Goal: Task Accomplishment & Management: Use online tool/utility

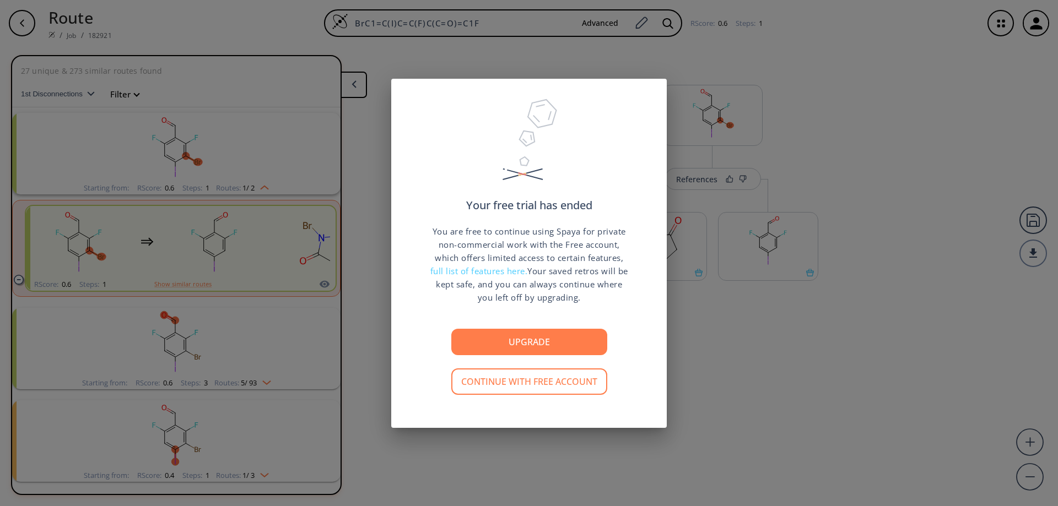
click at [507, 377] on button "Continue with free account" at bounding box center [529, 382] width 156 height 26
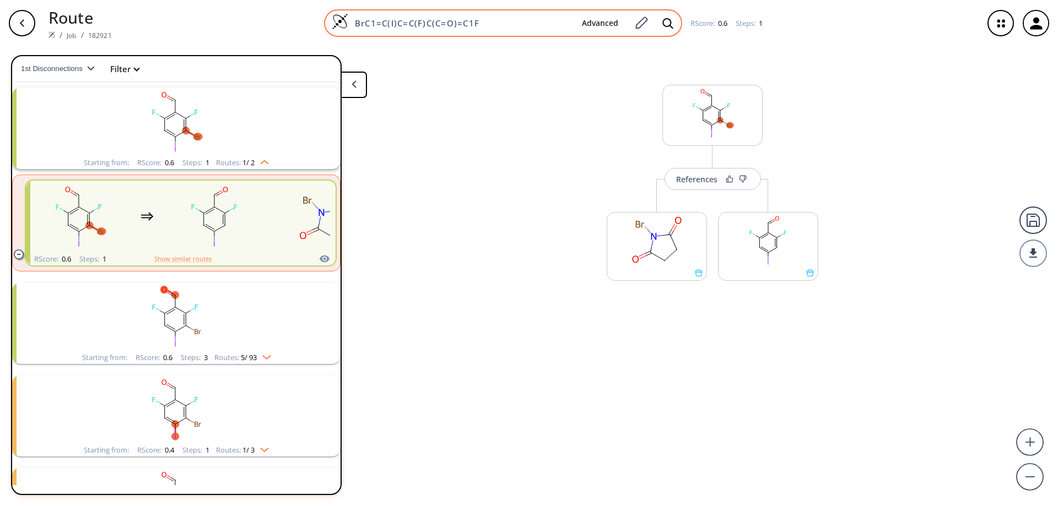
click at [343, 23] on img at bounding box center [340, 21] width 17 height 17
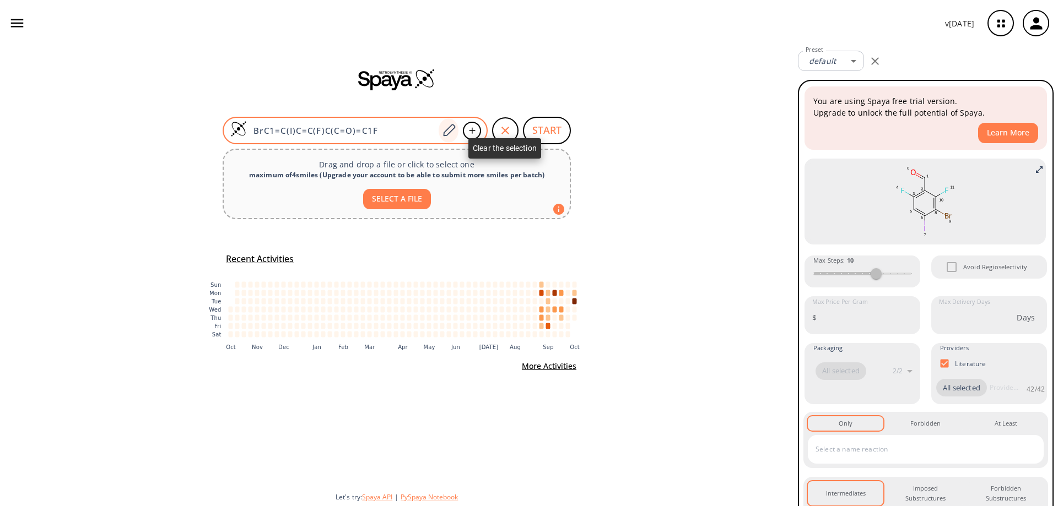
click at [499, 123] on div "button" at bounding box center [505, 130] width 26 height 26
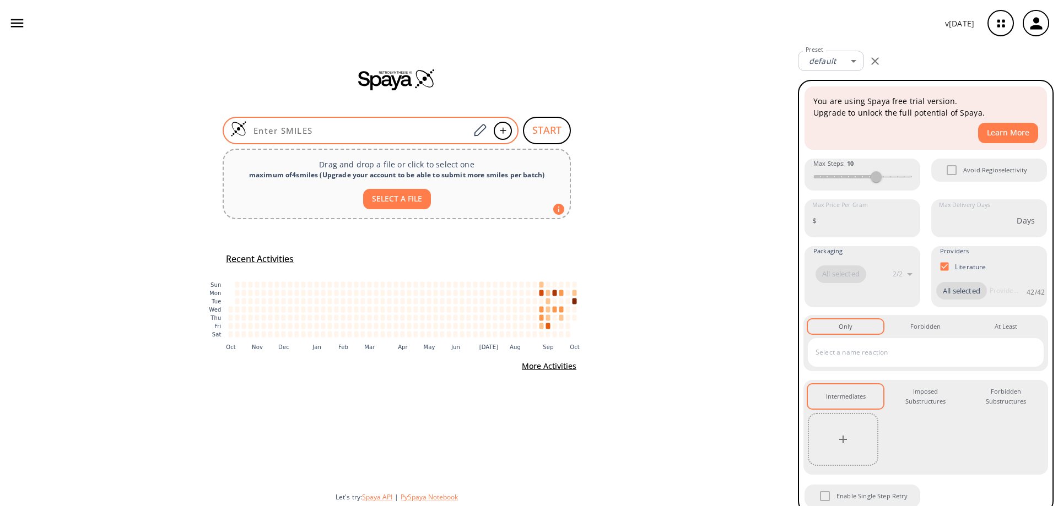
click at [351, 128] on input at bounding box center [358, 130] width 223 height 11
paste input "O=C(N1CC(NC2=NC=C(C(OC)=O)O2)C1)OC(C)(C)C"
type input "O=C(N1CC(NC2=NC=C(C(OC)=O)O2)C1)OC(C)(C)C"
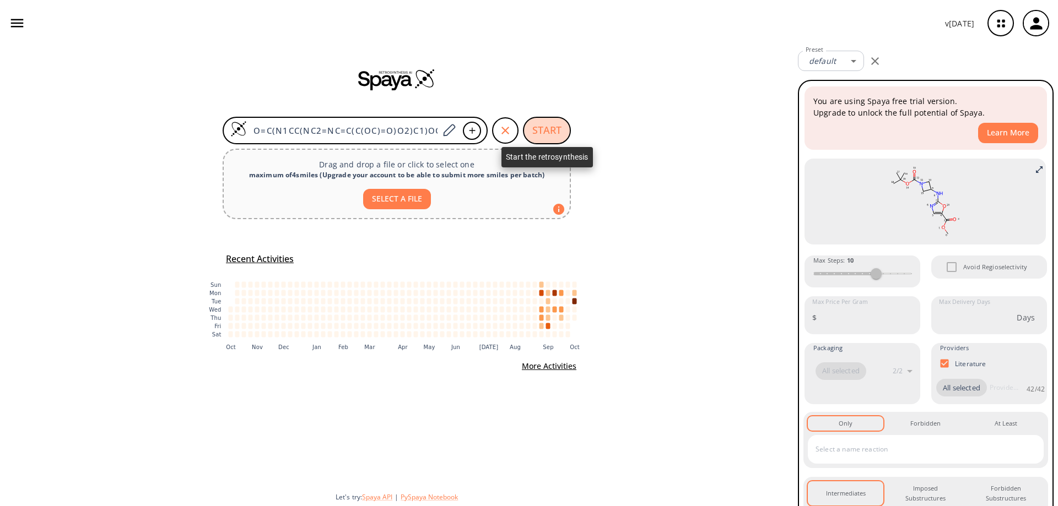
click at [555, 128] on button "START" at bounding box center [547, 131] width 48 height 28
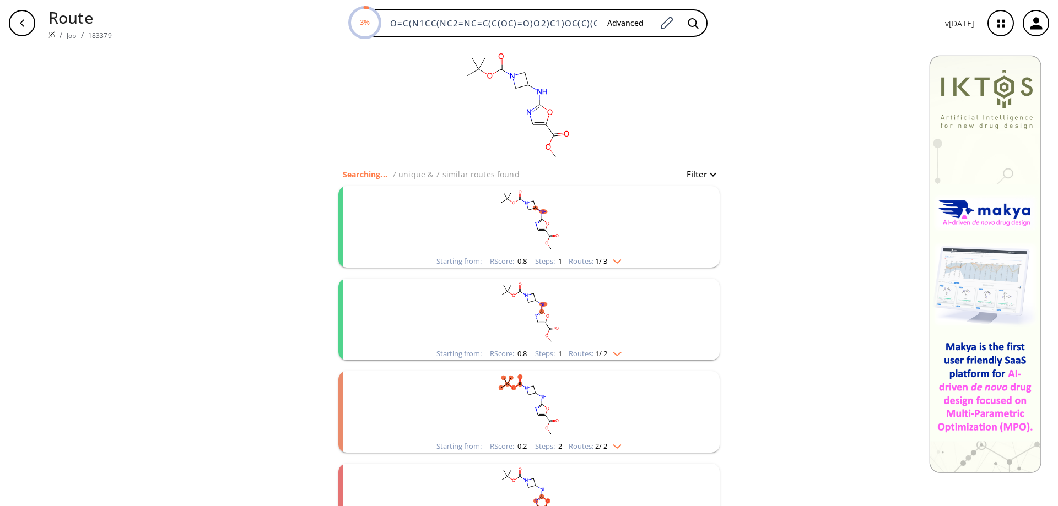
click at [535, 213] on rect "clusters" at bounding box center [529, 220] width 287 height 69
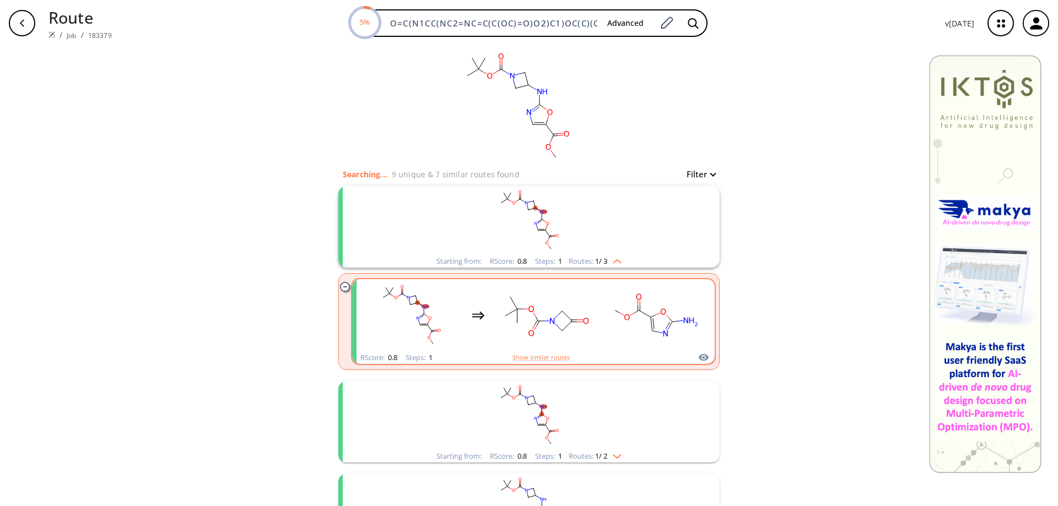
click at [535, 310] on rect "clusters" at bounding box center [545, 315] width 99 height 69
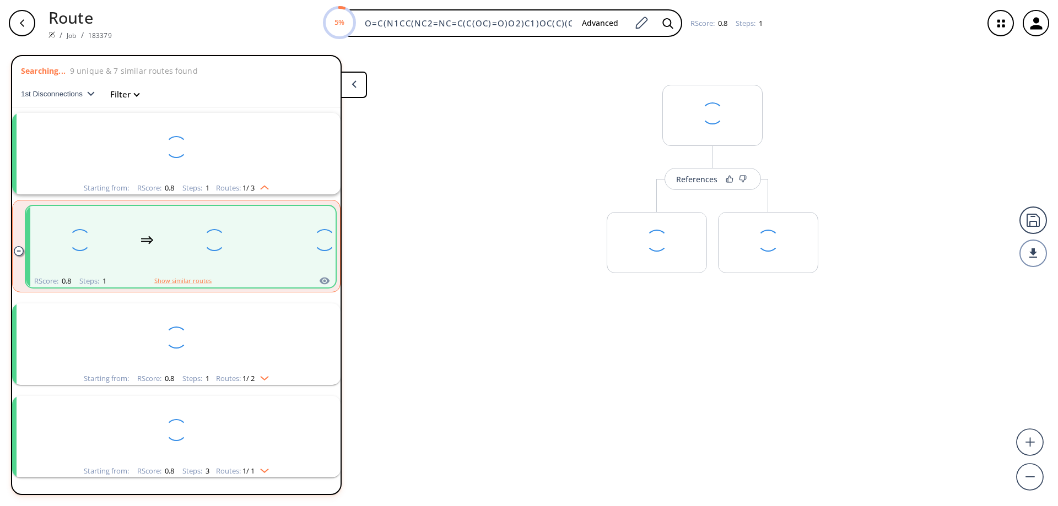
scroll to position [25, 0]
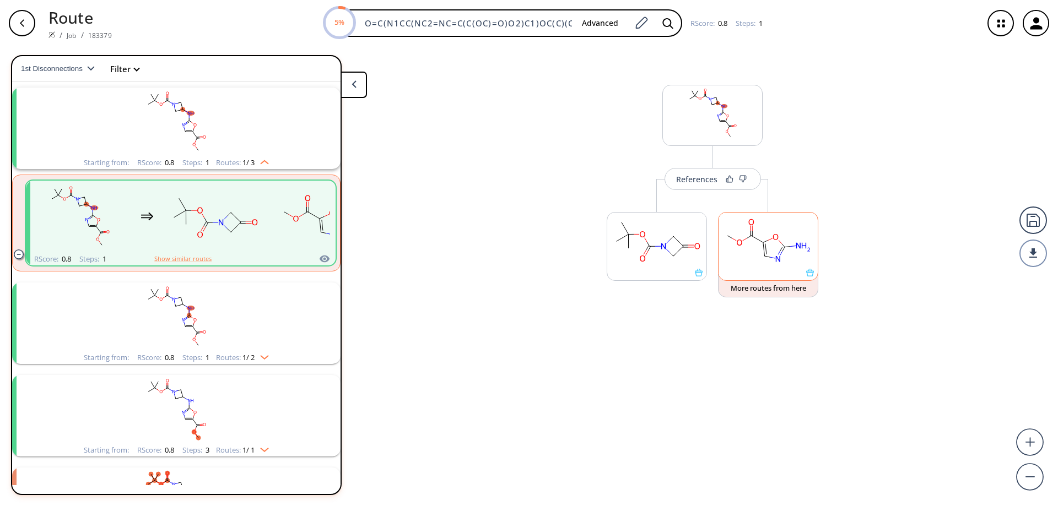
click at [810, 273] on icon at bounding box center [810, 273] width 8 height 8
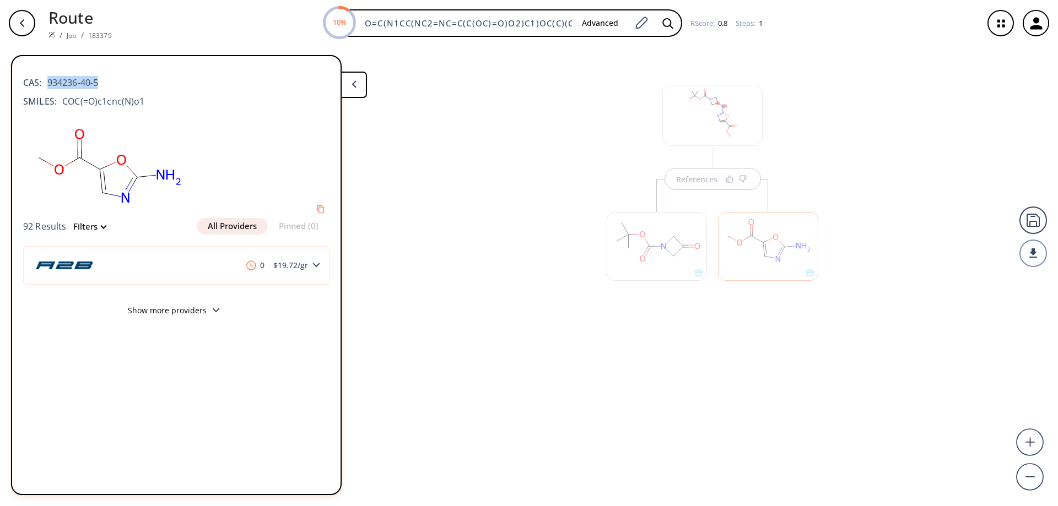
drag, startPoint x: 106, startPoint y: 81, endPoint x: 47, endPoint y: 83, distance: 59.0
click at [47, 83] on div "CAS: 934236-40-5" at bounding box center [176, 77] width 306 height 24
copy span "934236-40-5"
click at [589, 175] on div "References" at bounding box center [529, 271] width 1058 height 451
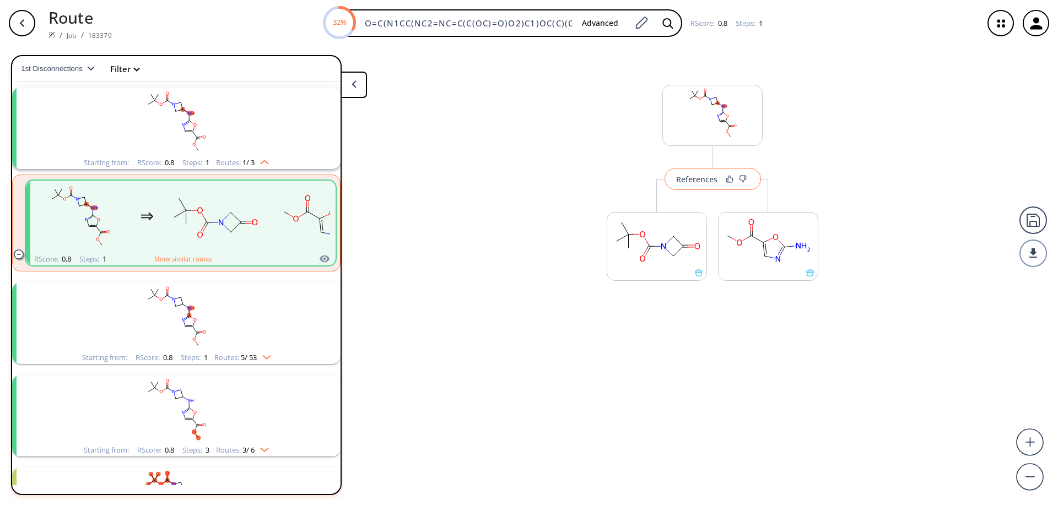
click at [692, 183] on div "References" at bounding box center [696, 179] width 41 height 7
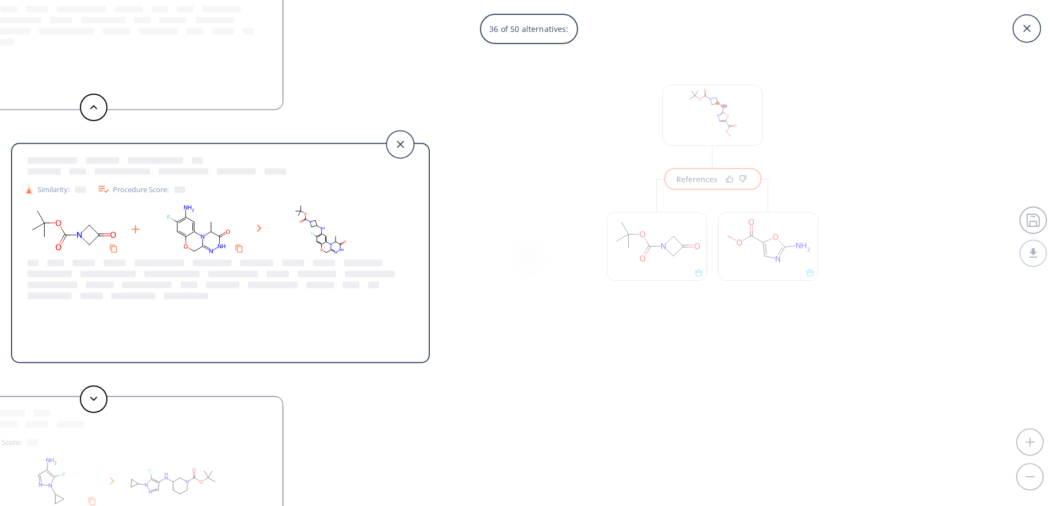
click at [403, 141] on icon at bounding box center [400, 145] width 28 height 28
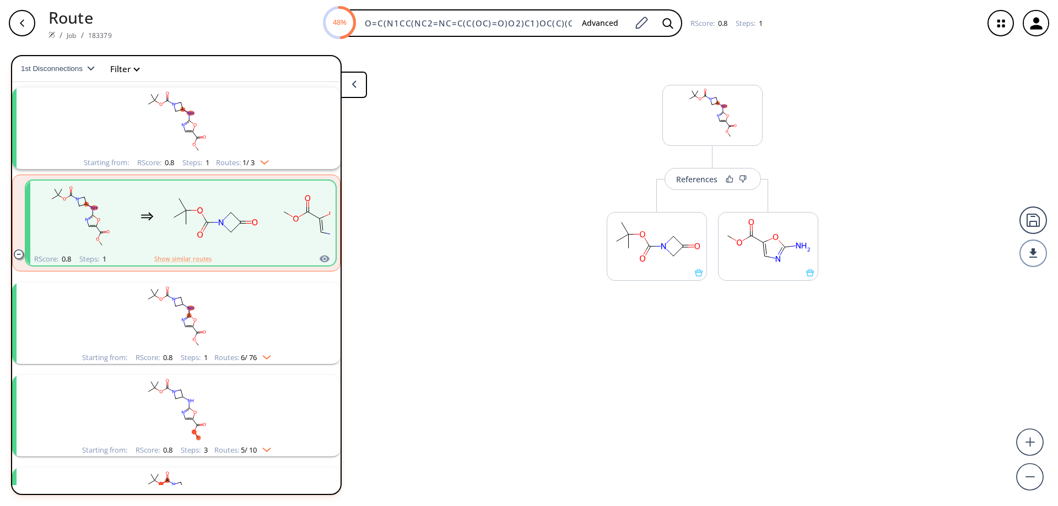
click at [352, 77] on button at bounding box center [354, 85] width 26 height 26
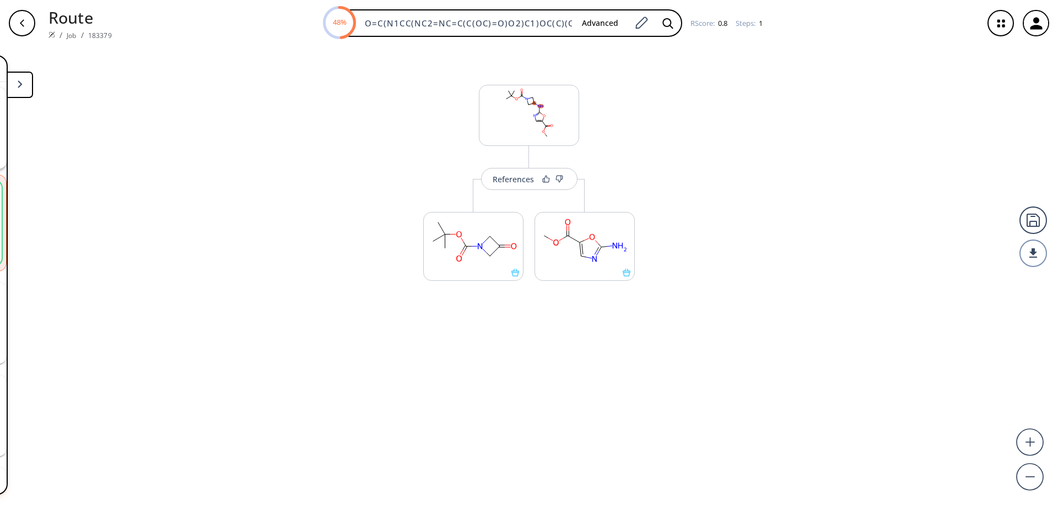
click at [25, 23] on icon "button" at bounding box center [22, 23] width 9 height 9
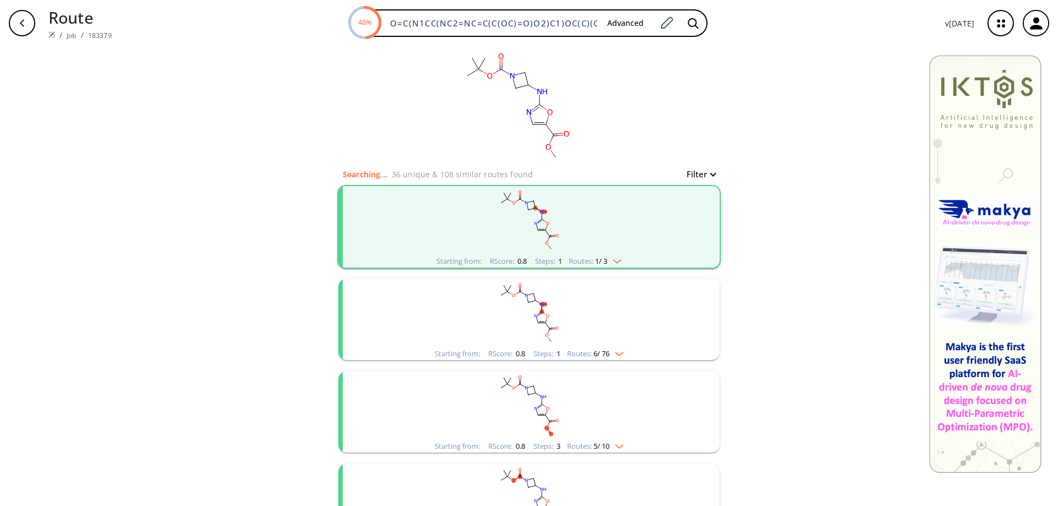
click at [526, 304] on ellipse "clusters" at bounding box center [528, 302] width 4 height 4
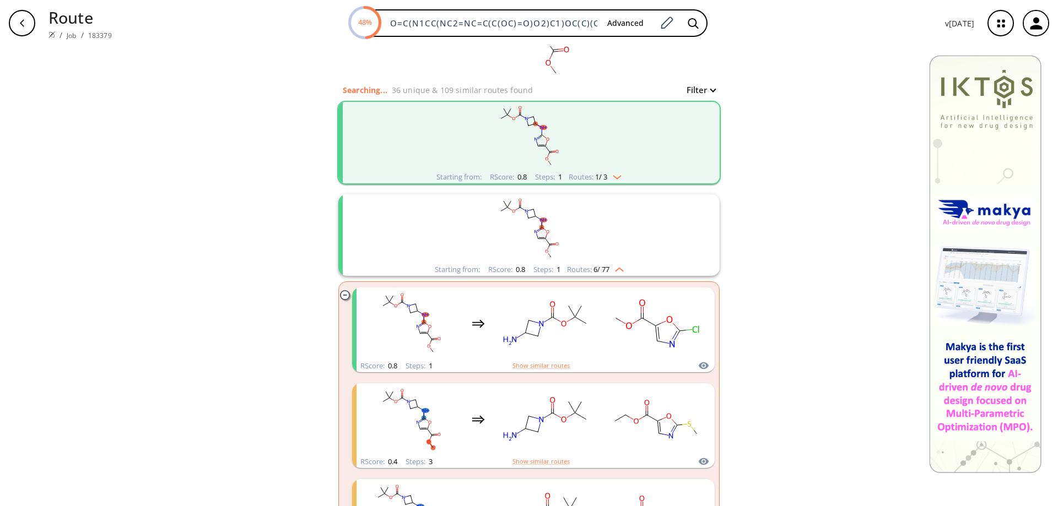
scroll to position [110, 0]
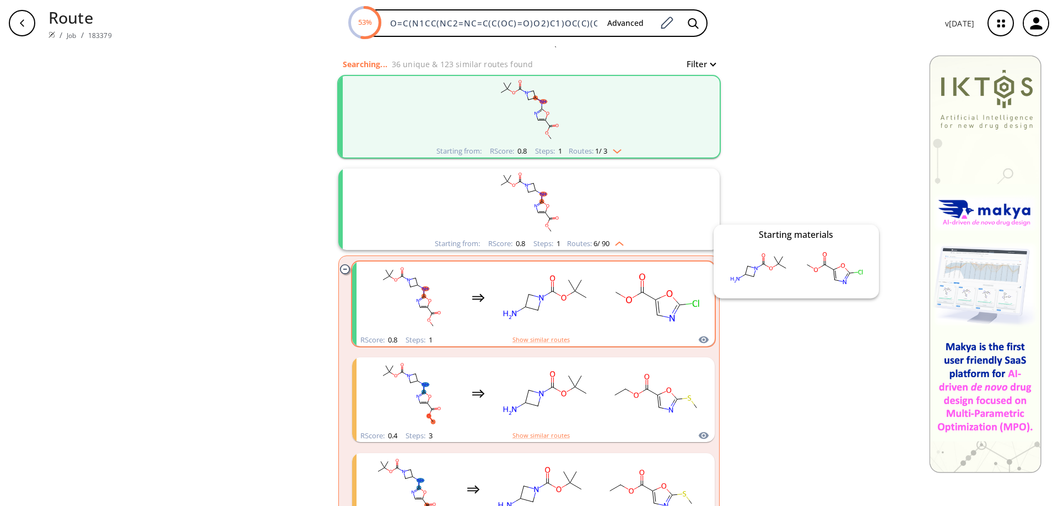
click at [702, 340] on icon "clusters" at bounding box center [704, 340] width 10 height 7
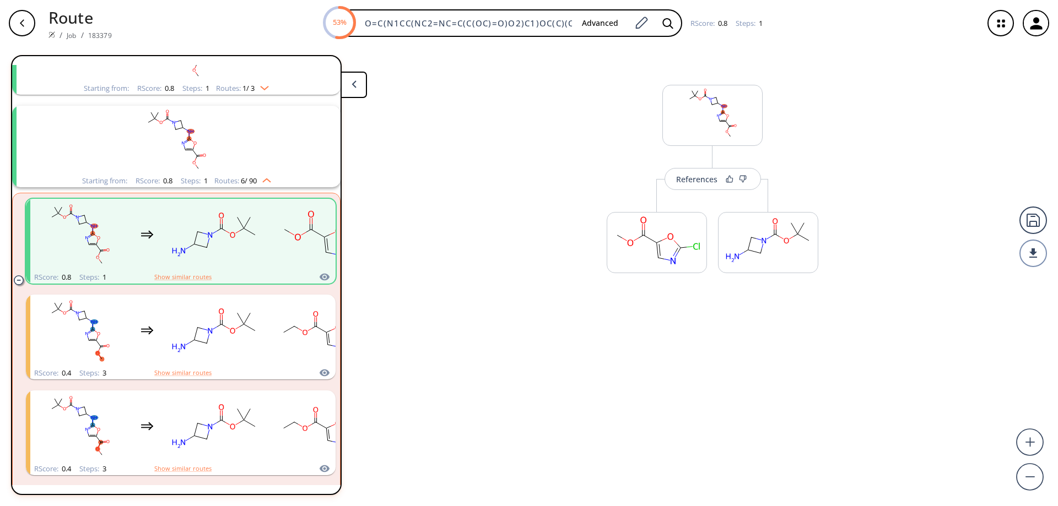
scroll to position [118, 0]
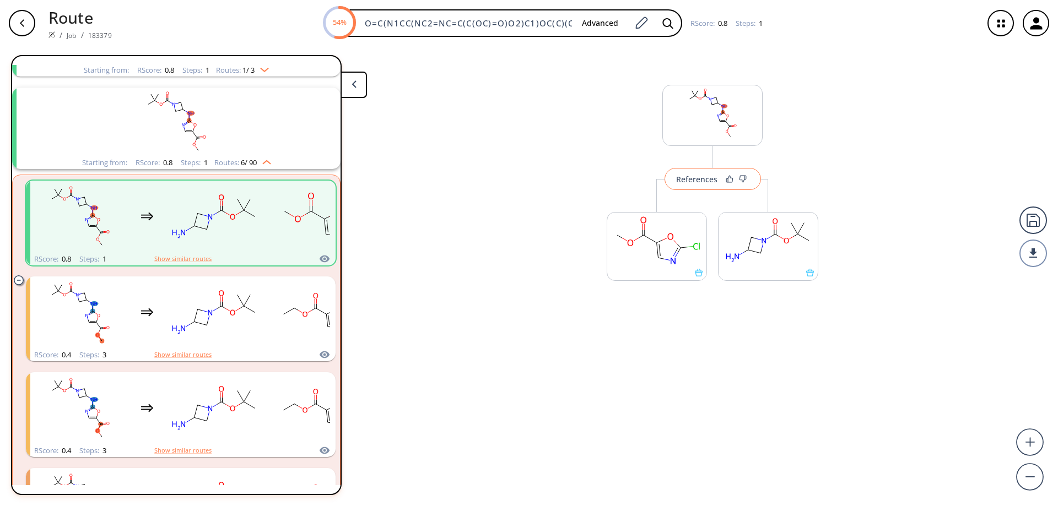
click at [690, 180] on div "References" at bounding box center [696, 179] width 41 height 7
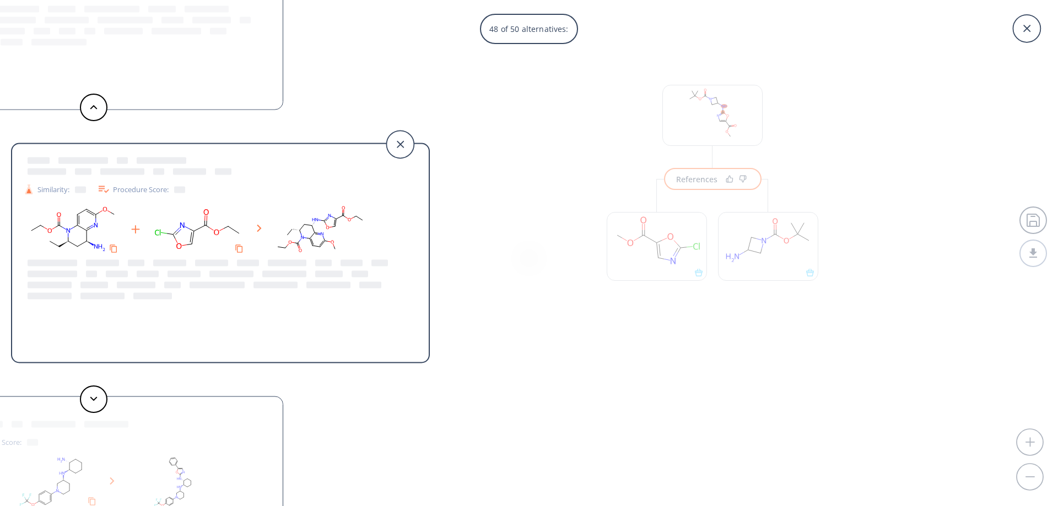
click at [326, 238] on rect at bounding box center [320, 230] width 99 height 56
click at [319, 235] on rect at bounding box center [320, 230] width 99 height 56
drag, startPoint x: 282, startPoint y: 218, endPoint x: 393, endPoint y: 266, distance: 120.5
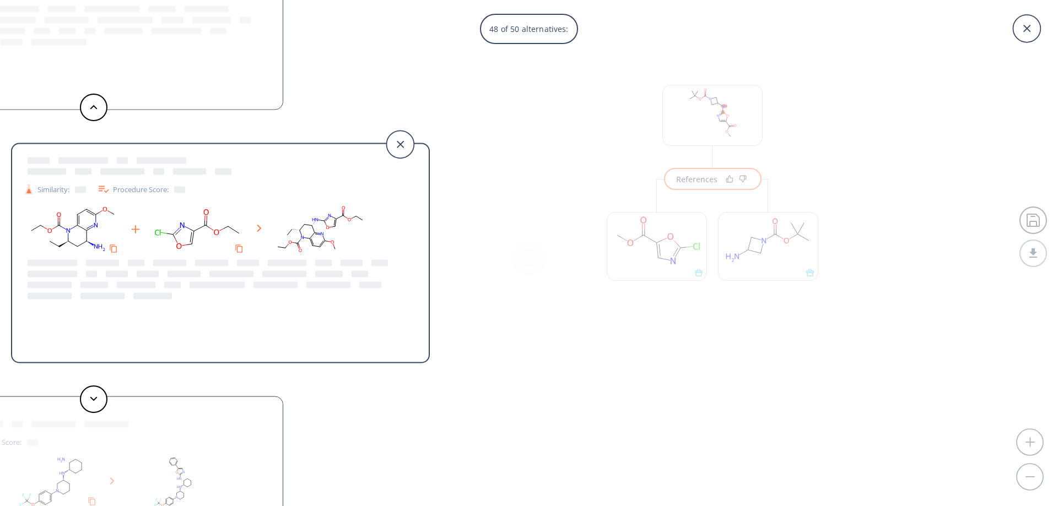
click at [392, 266] on div "Similarity: Procedure Score:" at bounding box center [220, 255] width 417 height 204
click at [407, 142] on icon at bounding box center [400, 145] width 28 height 28
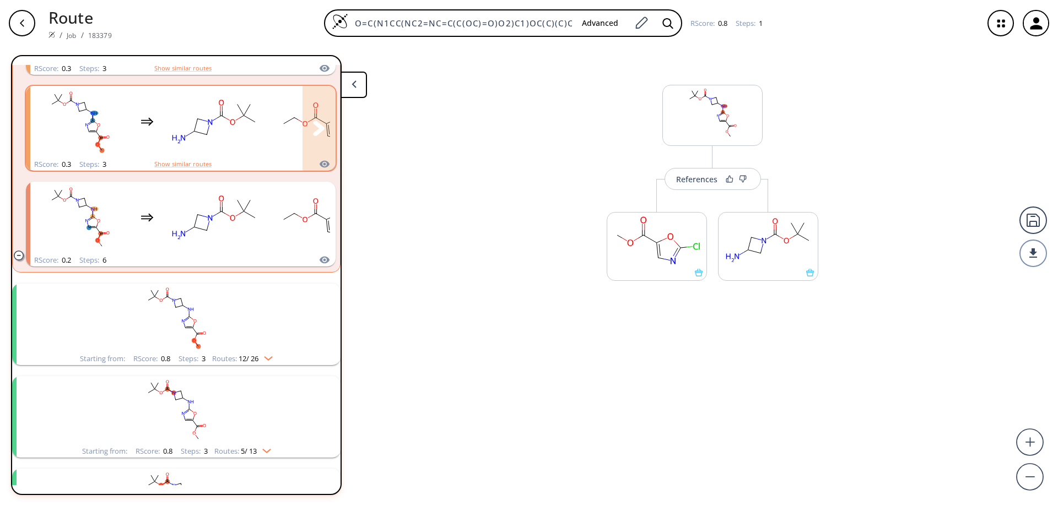
scroll to position [944, 0]
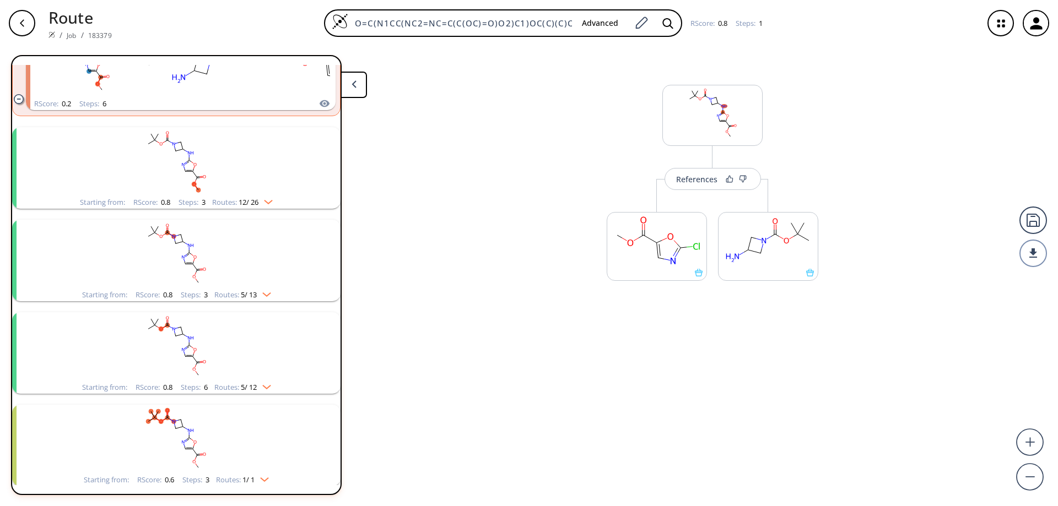
click at [176, 160] on rect "clusters" at bounding box center [176, 161] width 287 height 69
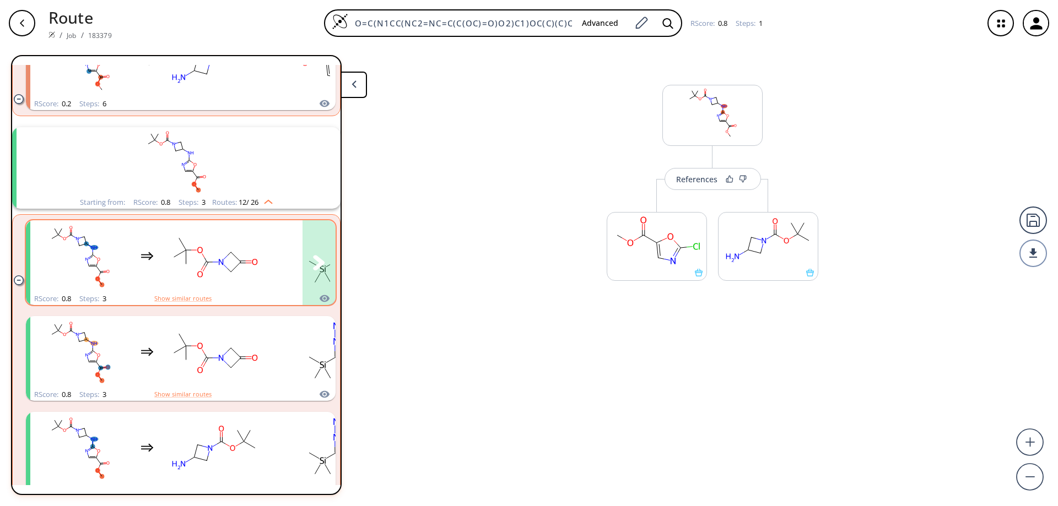
click at [270, 257] on div "clusters" at bounding box center [257, 256] width 454 height 72
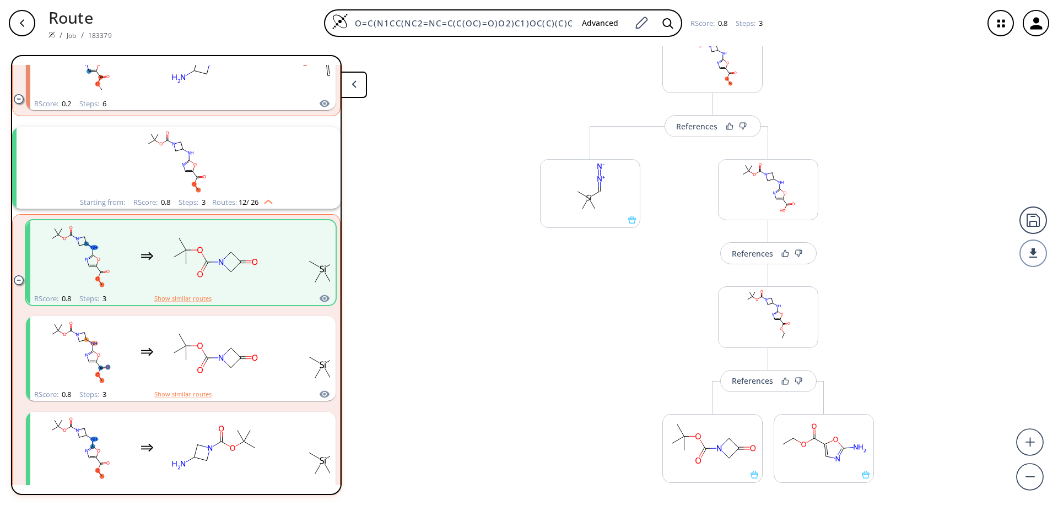
scroll to position [127, 0]
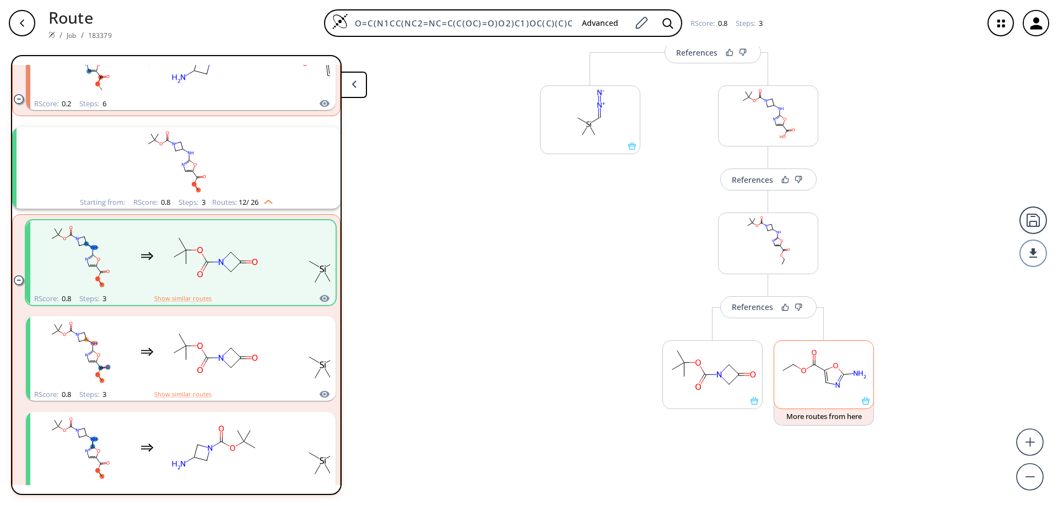
click at [862, 404] on icon at bounding box center [866, 401] width 8 height 8
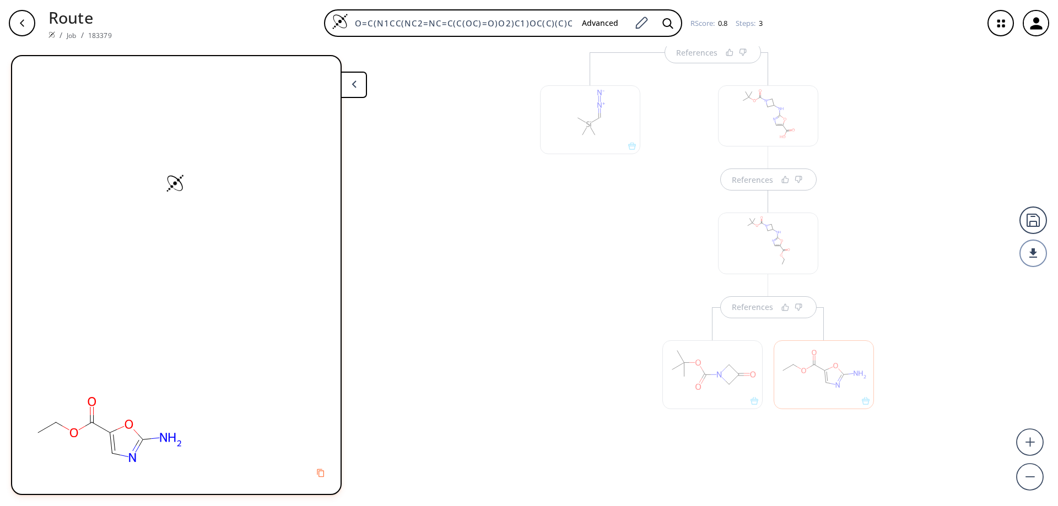
scroll to position [0, 0]
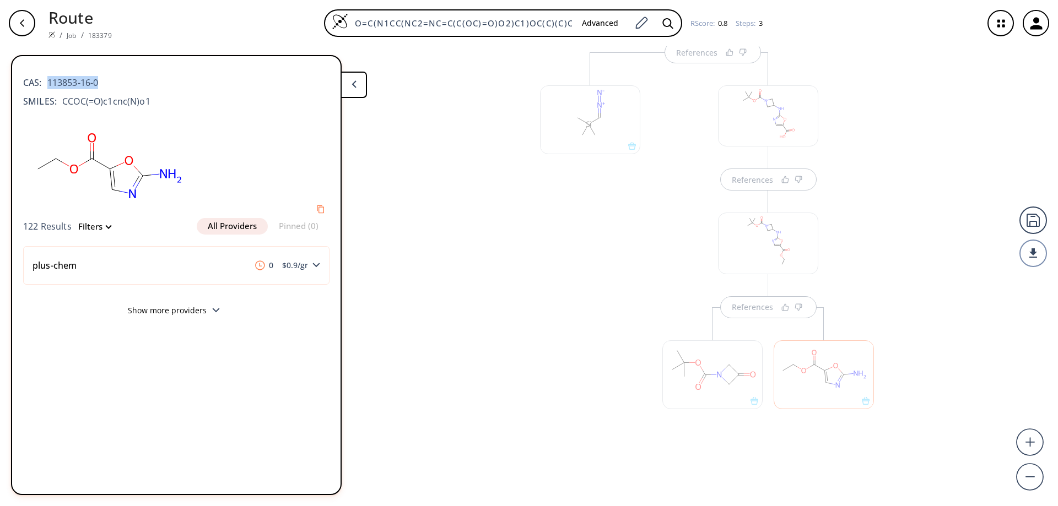
drag, startPoint x: 105, startPoint y: 80, endPoint x: 47, endPoint y: 81, distance: 57.9
click at [47, 81] on div "CAS: 113853-16-0" at bounding box center [176, 77] width 306 height 24
copy span "113853-16-0"
click at [567, 280] on div at bounding box center [590, 263] width 111 height 423
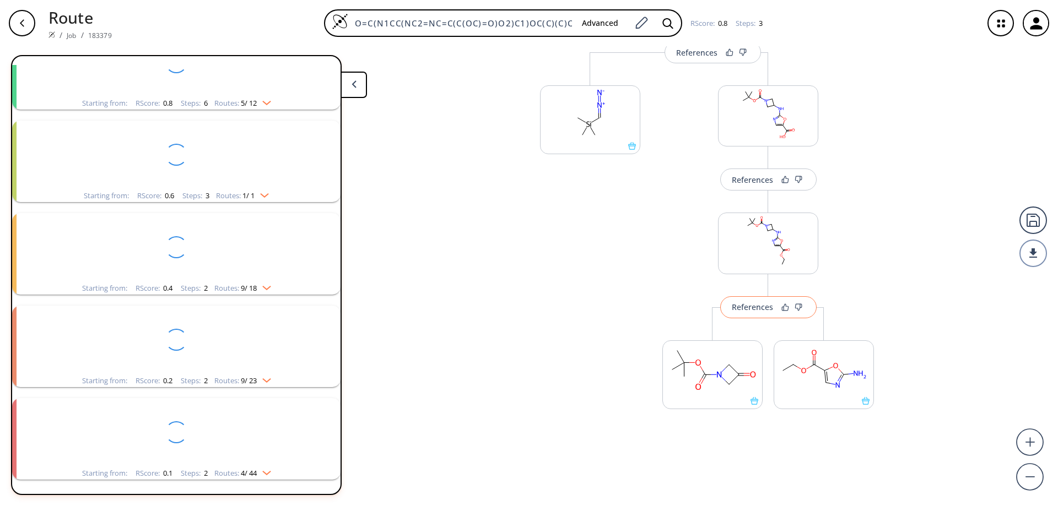
click at [753, 308] on div "References" at bounding box center [752, 307] width 41 height 7
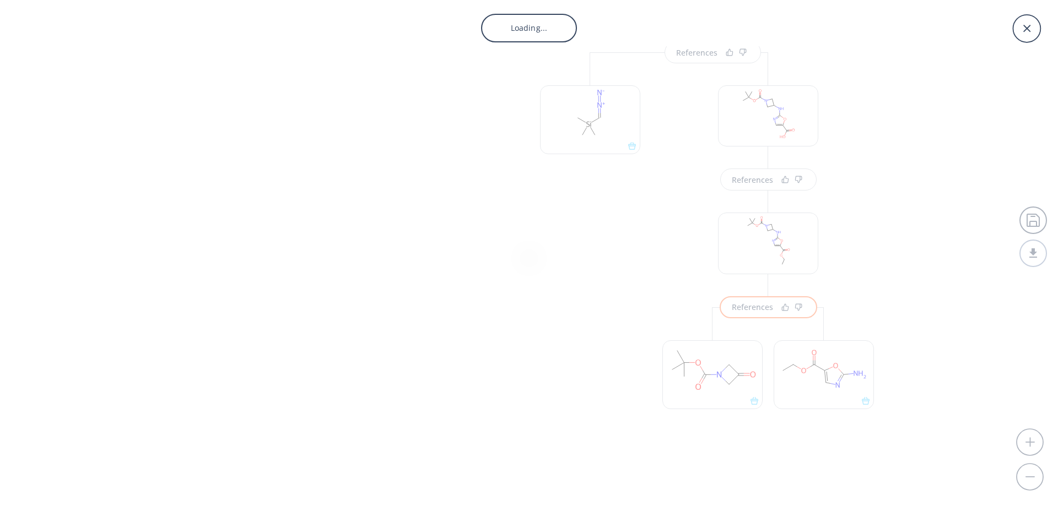
scroll to position [1612, 0]
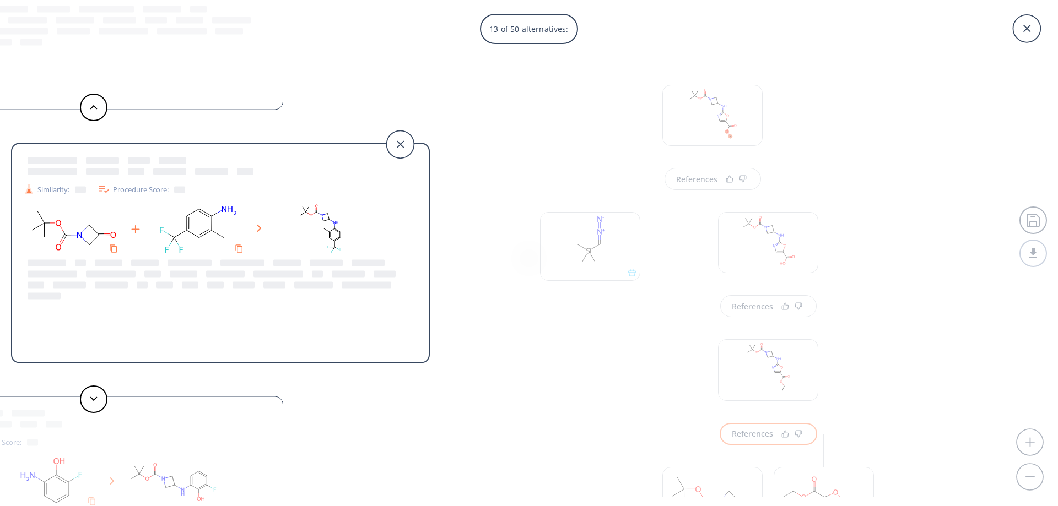
scroll to position [1612, 0]
click at [401, 138] on icon at bounding box center [400, 145] width 28 height 28
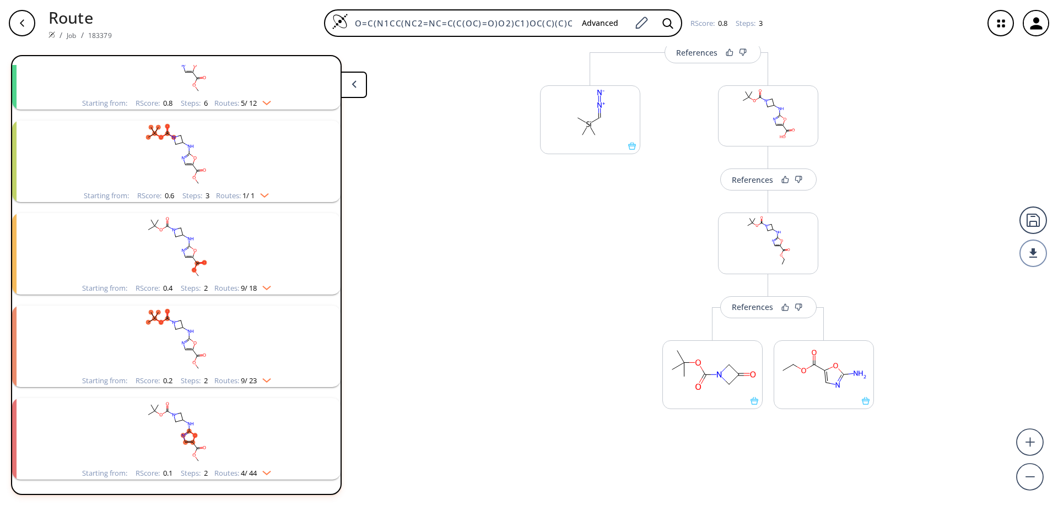
click at [24, 30] on div "button" at bounding box center [22, 23] width 26 height 26
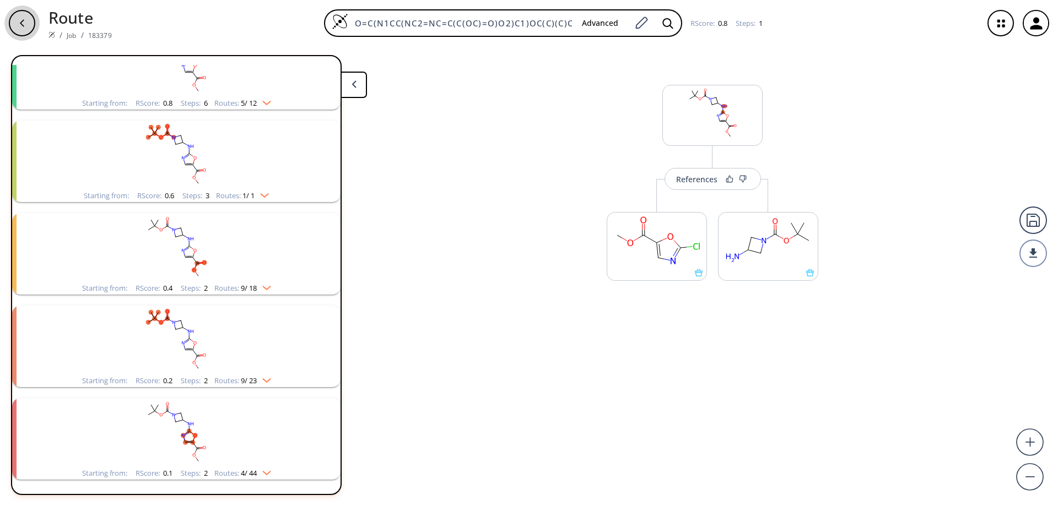
click at [17, 19] on div "button" at bounding box center [22, 23] width 26 height 26
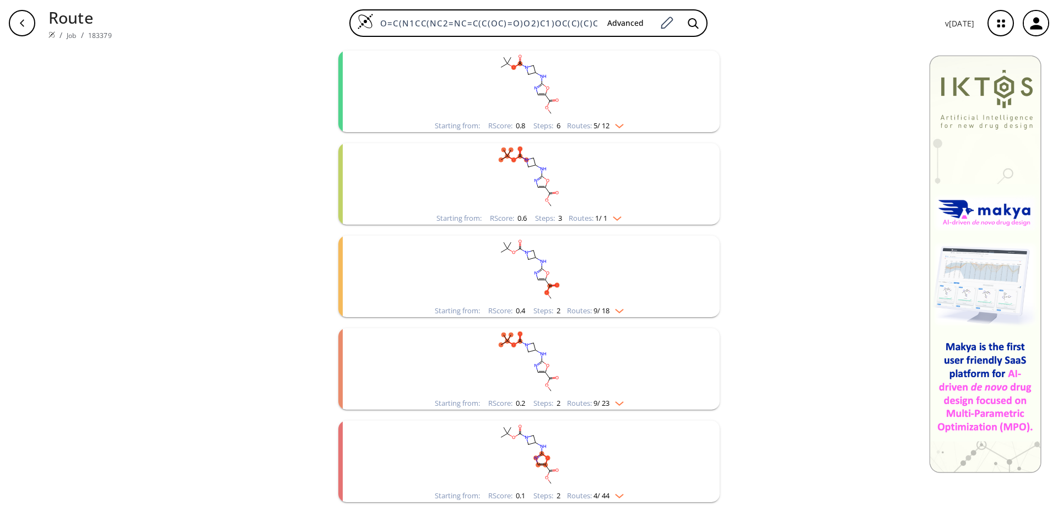
scroll to position [508, 0]
click at [533, 359] on rect "clusters" at bounding box center [529, 361] width 287 height 69
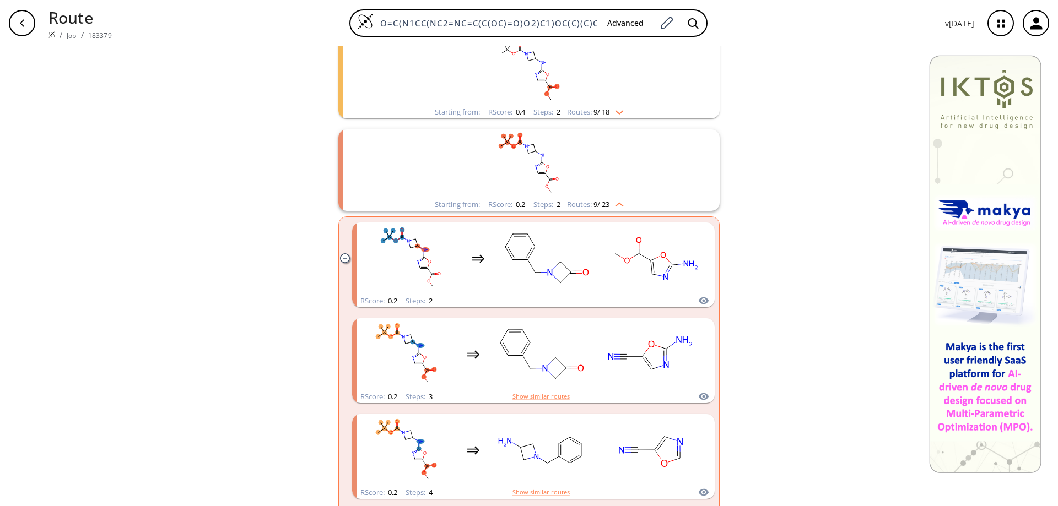
scroll to position [728, 0]
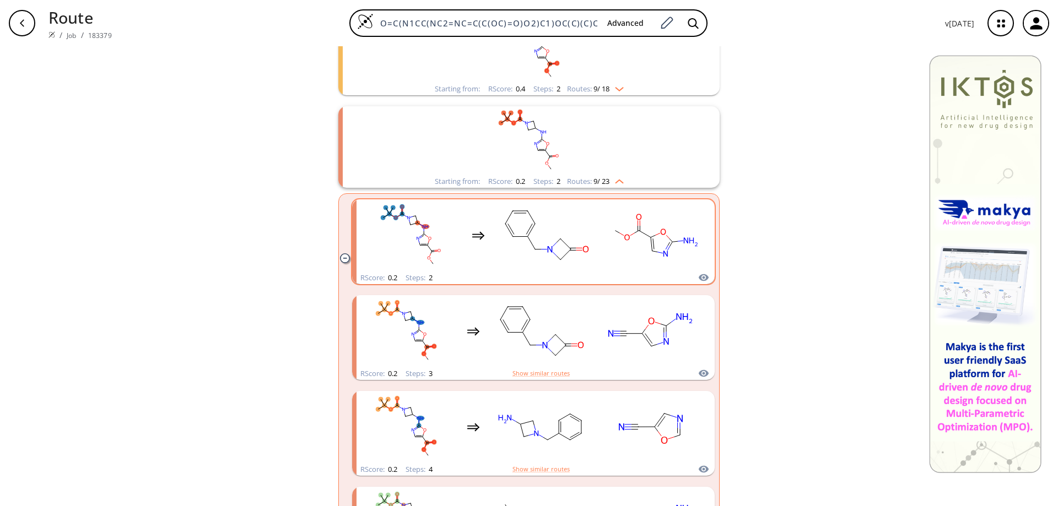
click at [647, 219] on rect "clusters" at bounding box center [655, 235] width 99 height 69
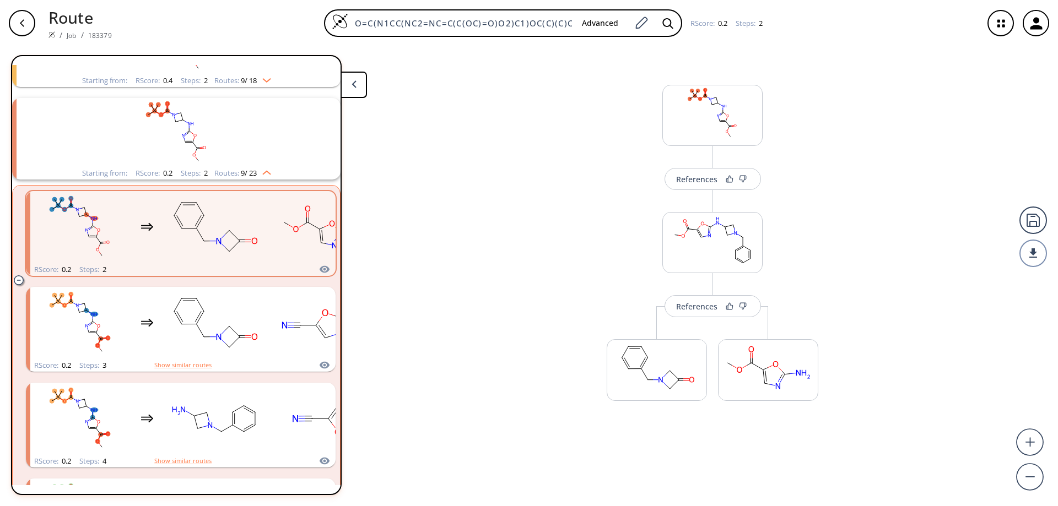
scroll to position [673, 0]
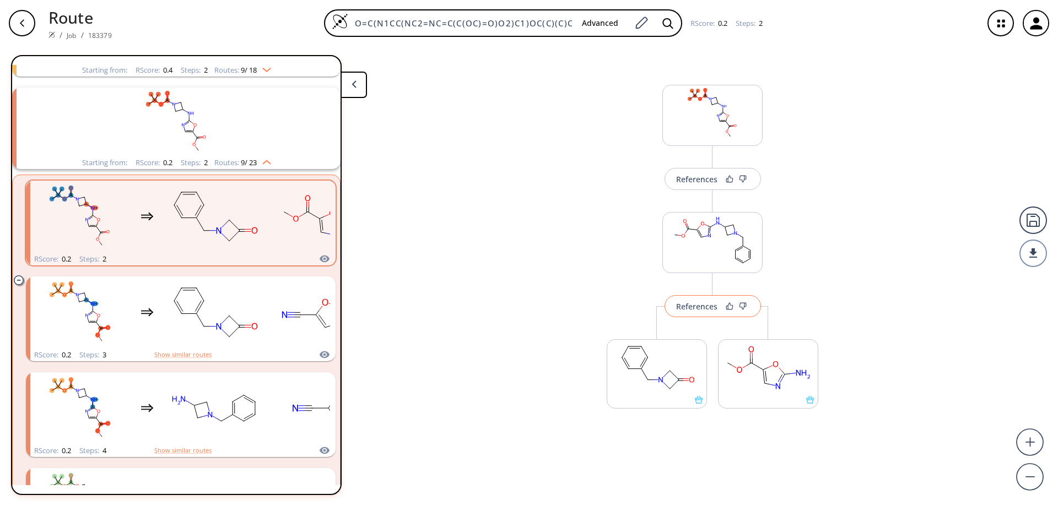
click at [707, 307] on div "References" at bounding box center [696, 306] width 41 height 7
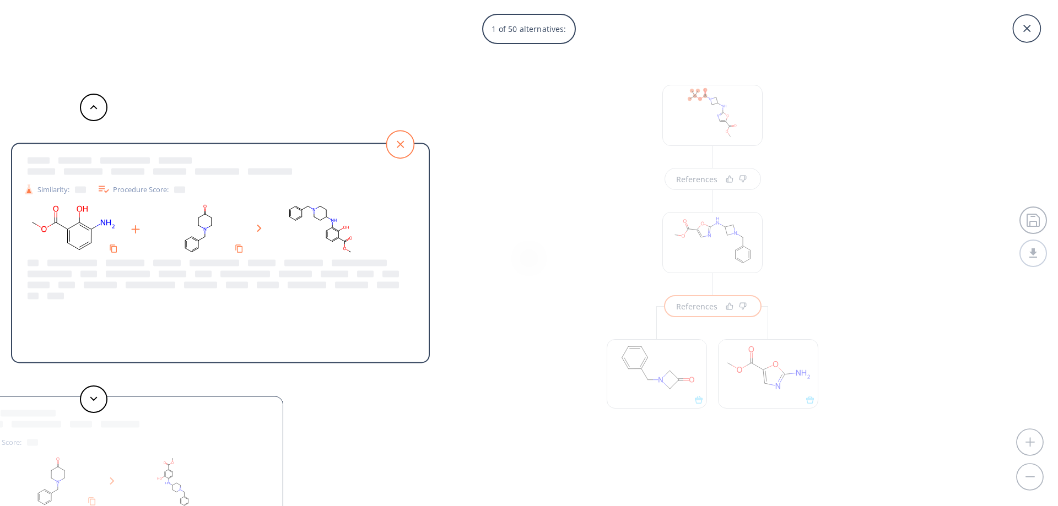
click at [403, 141] on icon at bounding box center [400, 145] width 28 height 28
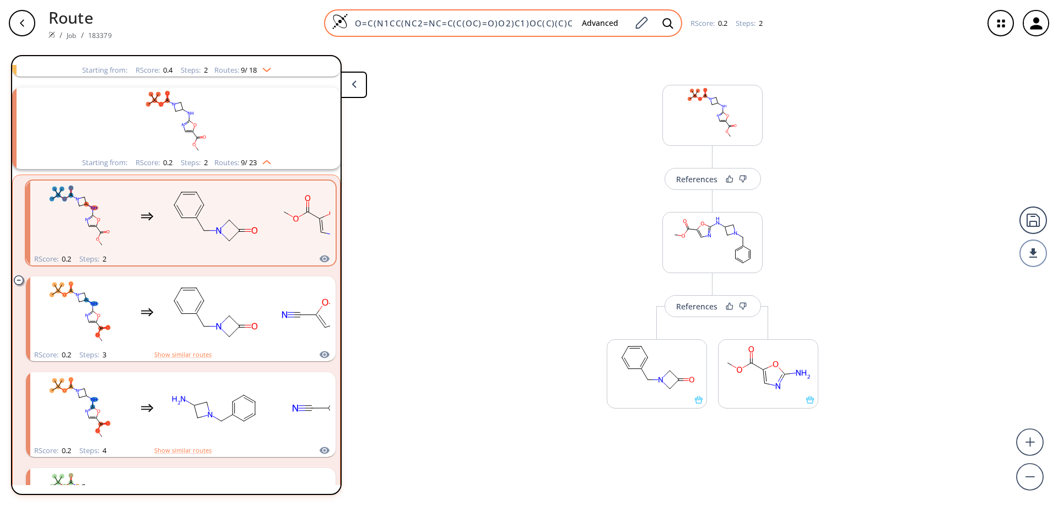
click at [340, 23] on img at bounding box center [340, 21] width 17 height 17
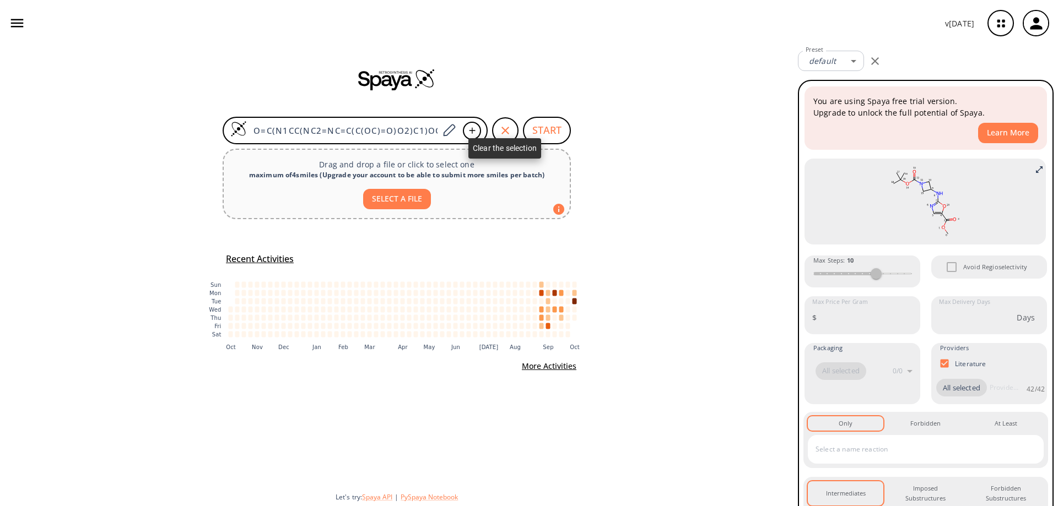
drag, startPoint x: 505, startPoint y: 127, endPoint x: 473, endPoint y: 127, distance: 32.5
click at [504, 127] on icon "button" at bounding box center [505, 130] width 13 height 13
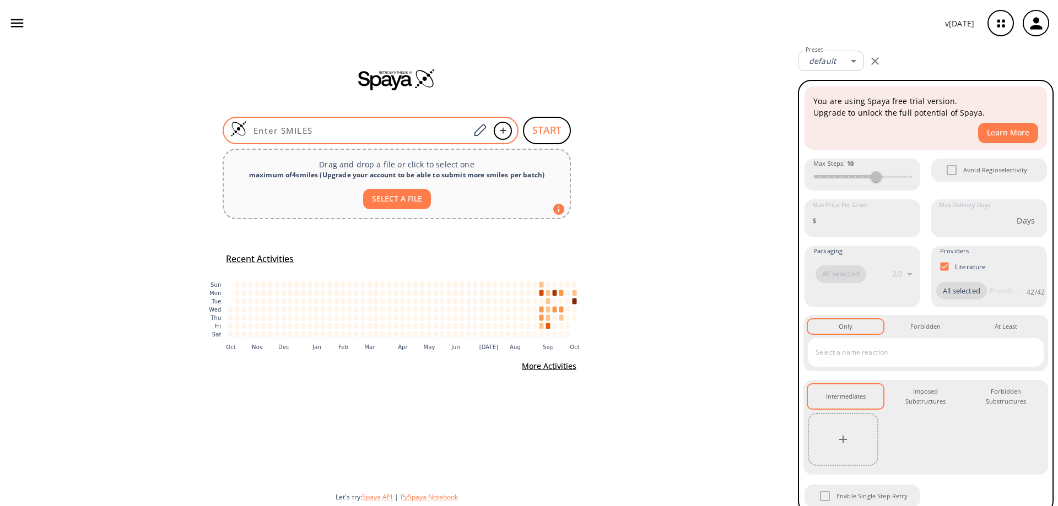
click at [368, 130] on input at bounding box center [358, 130] width 223 height 11
paste input "O=C(OC(C)(C)C)N(C1)CC1NC2=CC(C(C)C)=NC(Cl)=C2"
type input "O=C(OC(C)(C)C)N(C1)CC1NC2=CC(C(C)C)=NC(Cl)=C2"
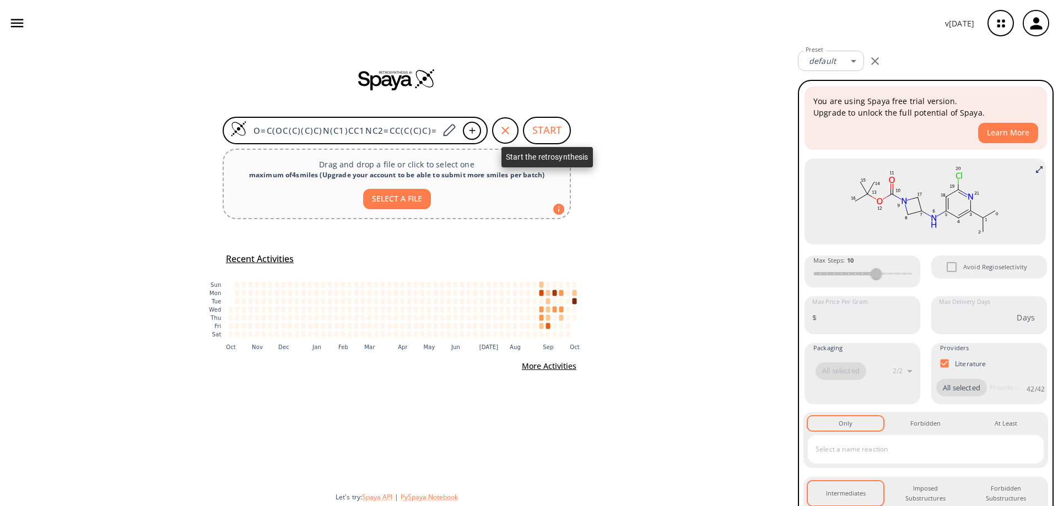
click at [550, 125] on button "START" at bounding box center [547, 131] width 48 height 28
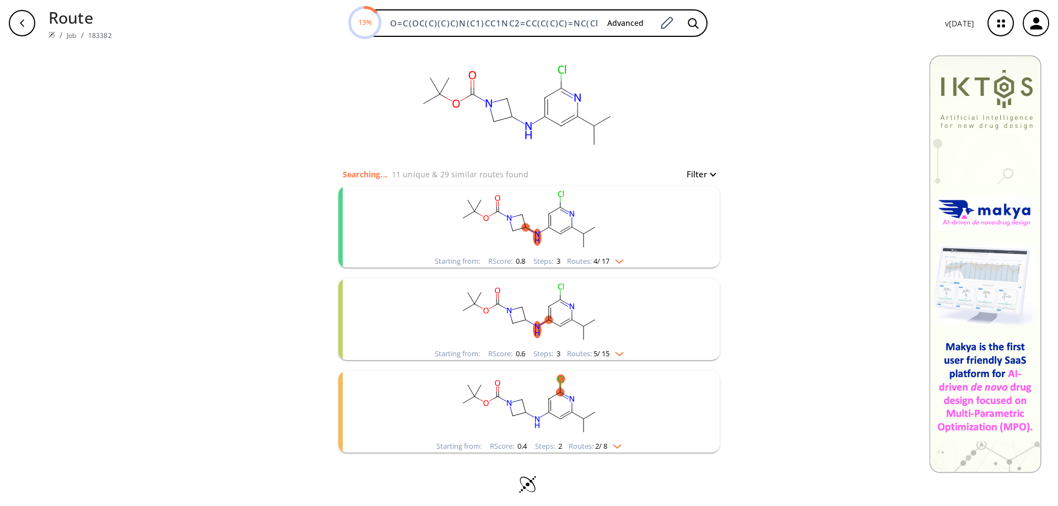
click at [551, 223] on rect "clusters" at bounding box center [529, 220] width 287 height 69
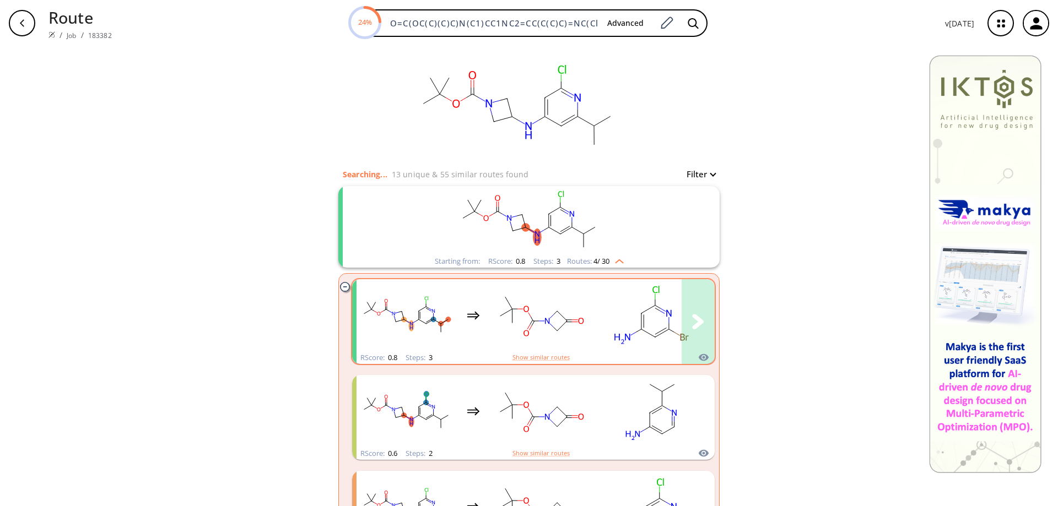
click at [659, 318] on rect "clusters" at bounding box center [650, 315] width 99 height 69
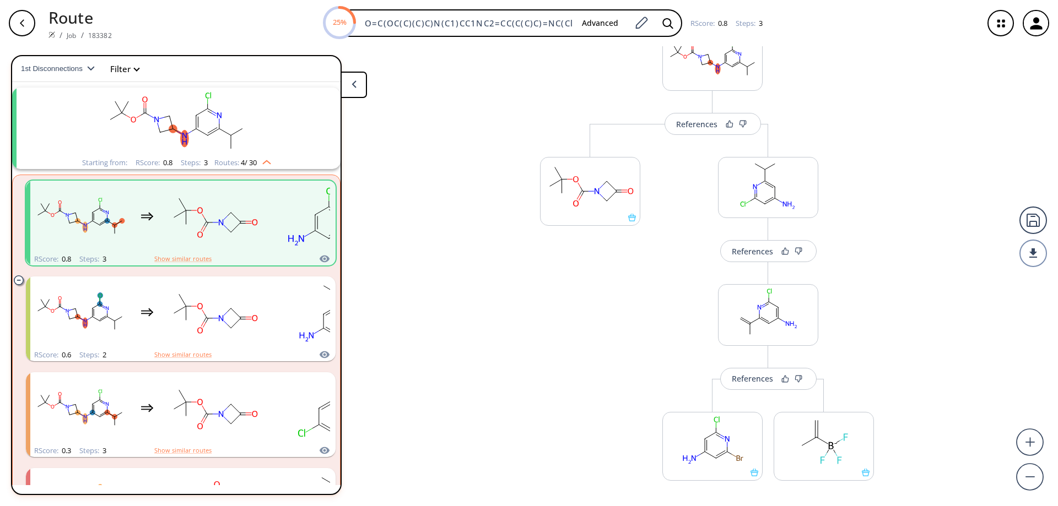
scroll to position [110, 0]
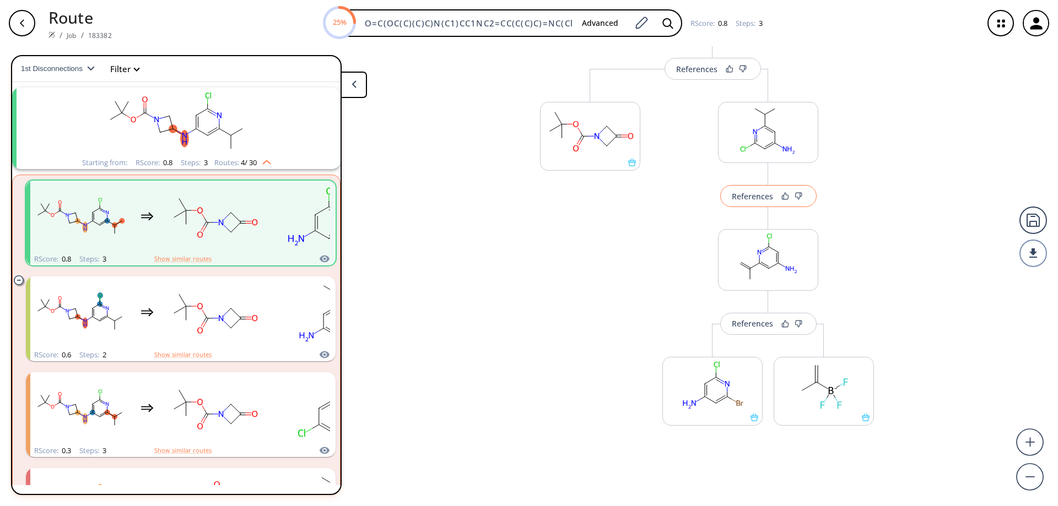
click at [758, 199] on div "References" at bounding box center [752, 196] width 41 height 7
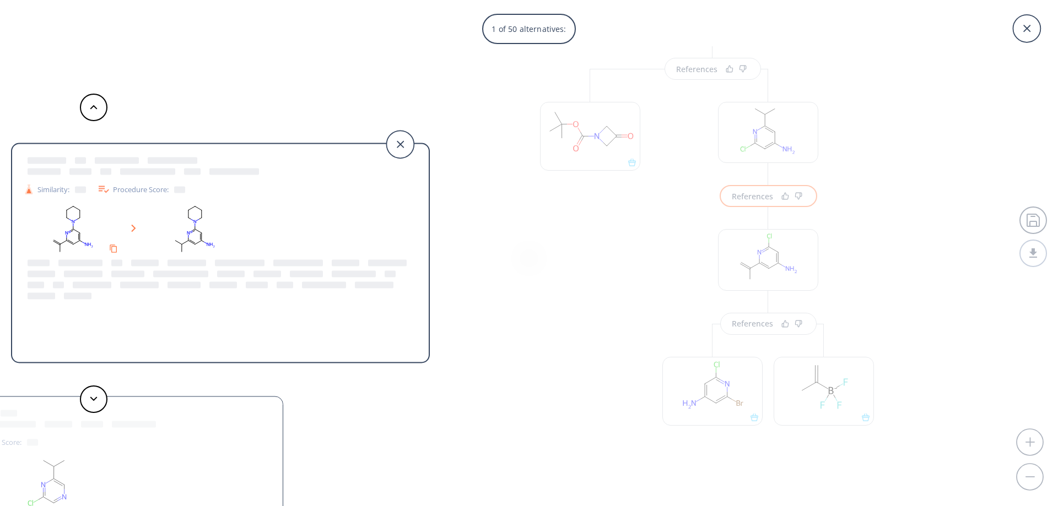
click at [574, 233] on div "1 of 50 alternatives: Similarity: Procedure Score: Similarity: Procedure Score:…" at bounding box center [529, 253] width 1058 height 506
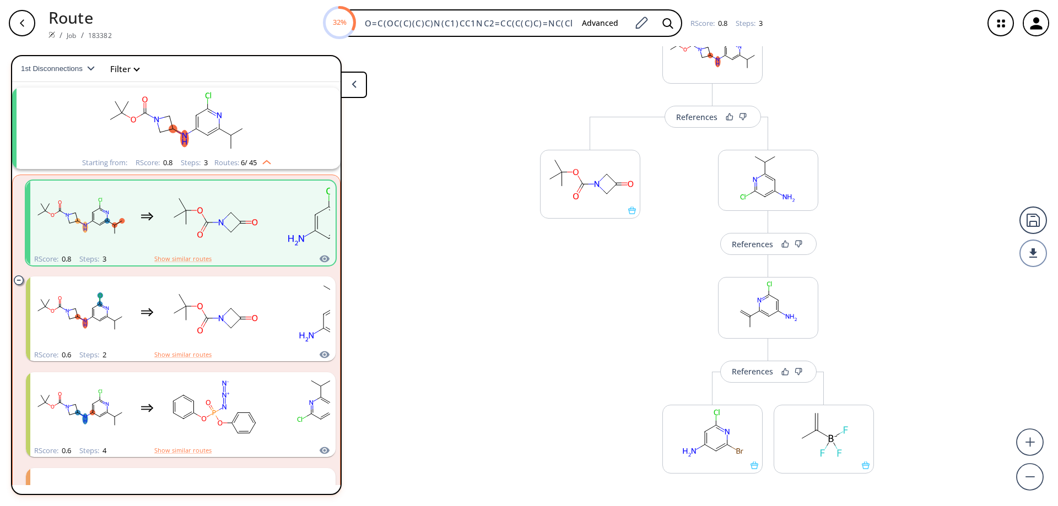
scroll to position [0, 0]
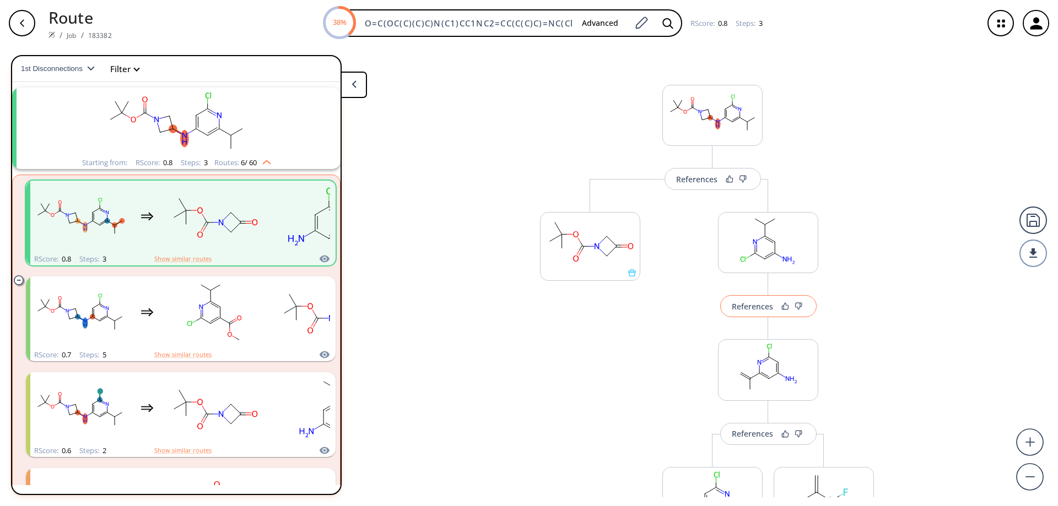
click at [752, 304] on div "References" at bounding box center [752, 306] width 41 height 7
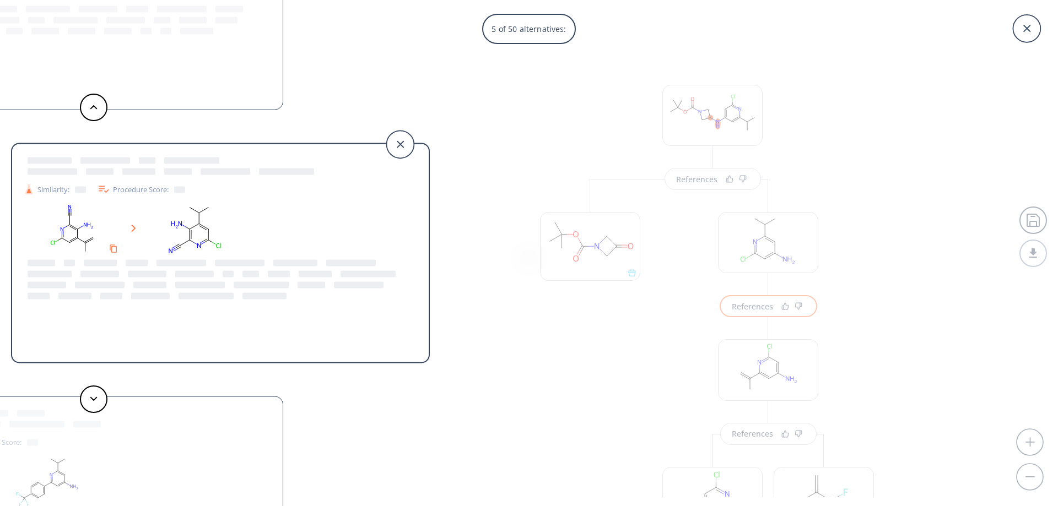
click at [579, 323] on div "5 of 50 alternatives: Similarity: Procedure Score: Similarity: Procedure Score:…" at bounding box center [529, 253] width 1058 height 506
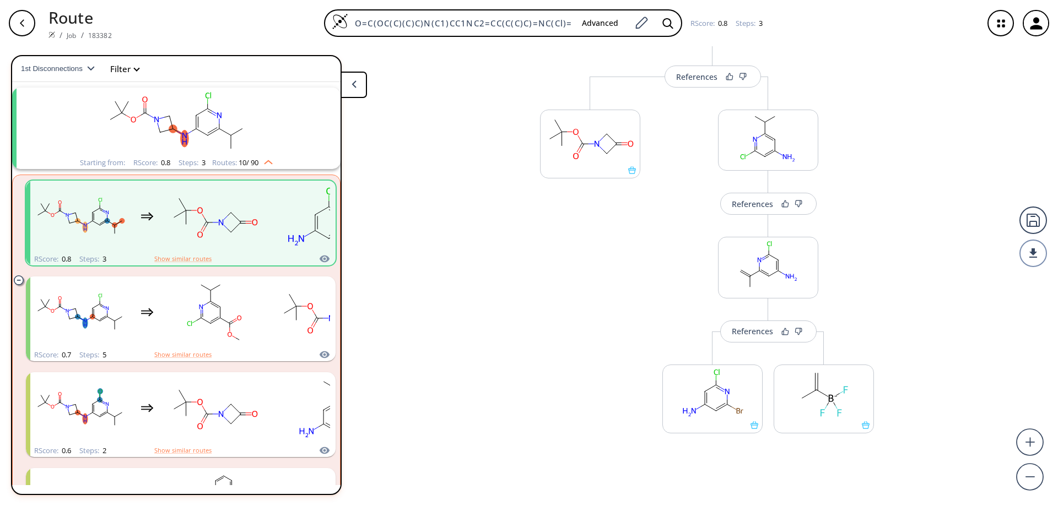
scroll to position [110, 0]
